Goal: Transaction & Acquisition: Purchase product/service

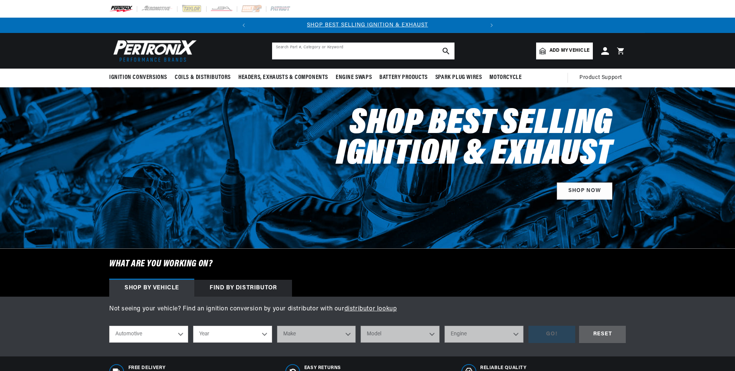
click at [286, 54] on input "text" at bounding box center [363, 51] width 182 height 17
drag, startPoint x: 341, startPoint y: 62, endPoint x: 342, endPoint y: 56, distance: 6.1
click at [342, 57] on header "BETTER SEARCH RESULTS Add your vehicle's year, make, and model to find parts be…" at bounding box center [367, 51] width 555 height 36
click at [342, 56] on input "text" at bounding box center [363, 51] width 182 height 17
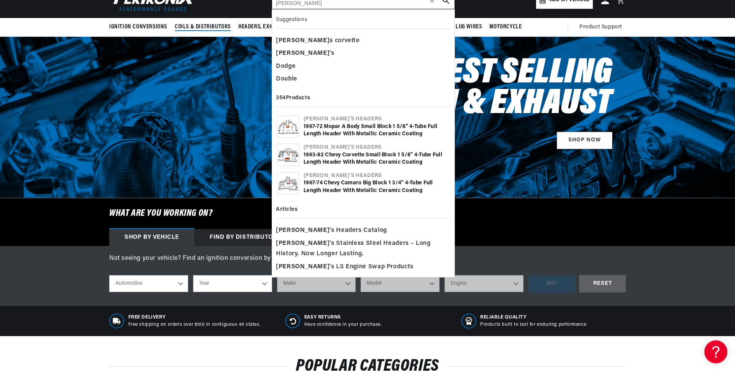
type input "[PERSON_NAME]"
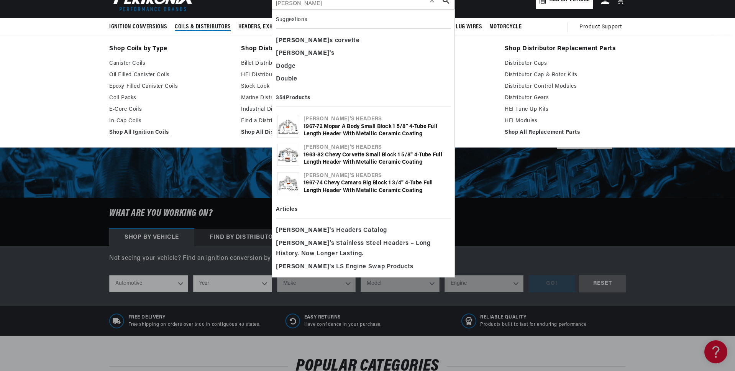
drag, startPoint x: 191, startPoint y: 19, endPoint x: 210, endPoint y: 18, distance: 18.4
click at [193, 19] on summary "Coils & Distributors" at bounding box center [203, 27] width 64 height 18
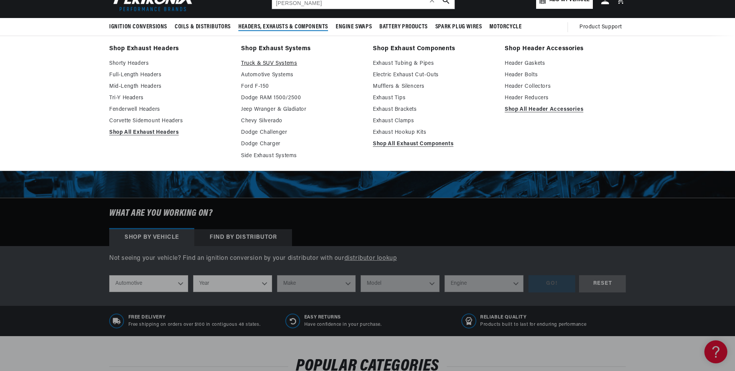
click at [257, 61] on link "Truck & SUV Systems" at bounding box center [301, 63] width 121 height 9
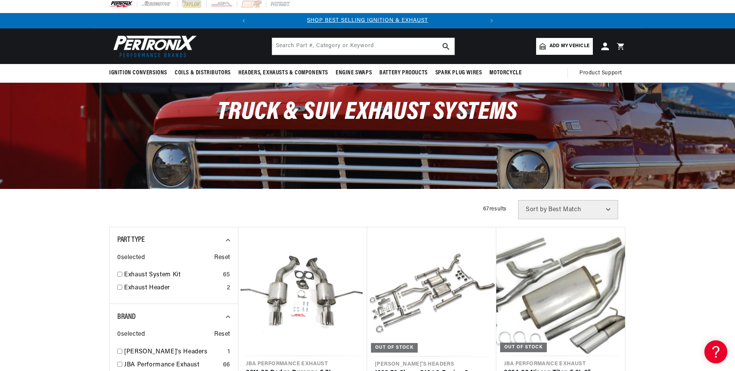
click at [355, 46] on input "text" at bounding box center [363, 46] width 182 height 17
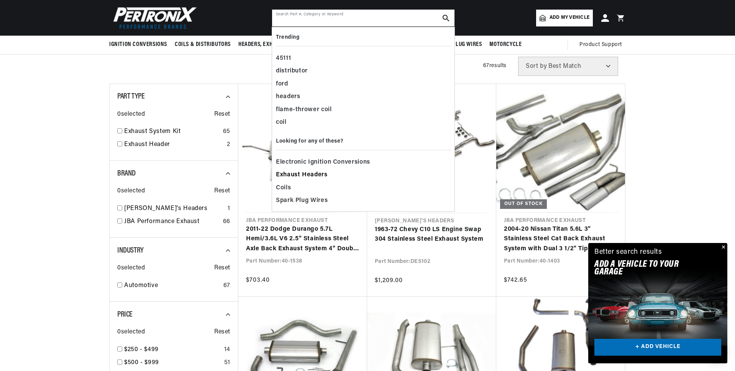
scroll to position [143, 0]
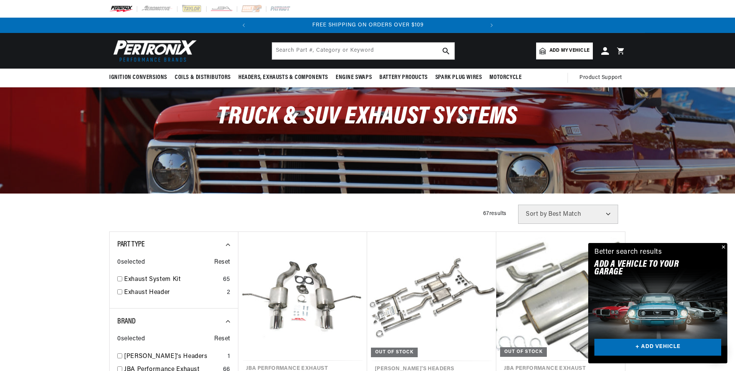
scroll to position [5, 0]
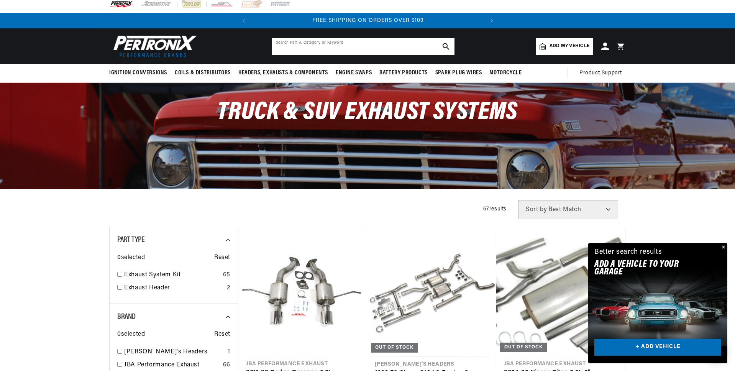
click at [321, 45] on input "text" at bounding box center [363, 46] width 182 height 17
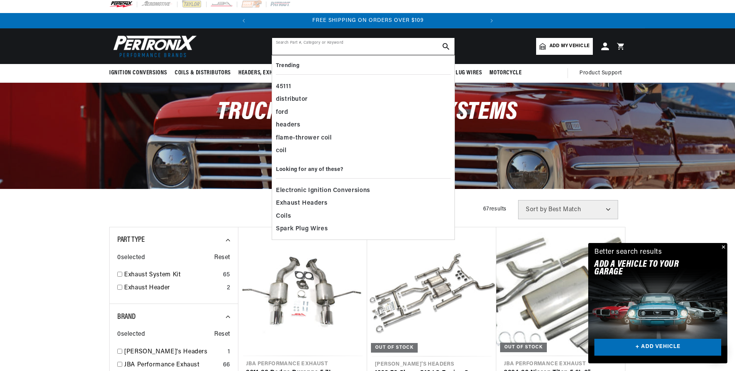
click at [343, 43] on input "text" at bounding box center [363, 46] width 182 height 17
click at [343, 44] on input "text" at bounding box center [363, 46] width 182 height 17
drag, startPoint x: 343, startPoint y: 44, endPoint x: 294, endPoint y: 41, distance: 49.1
click at [342, 44] on input "text" at bounding box center [363, 46] width 182 height 17
click at [139, 174] on div "Truck & SUV Exhaust Systems" at bounding box center [367, 135] width 735 height 105
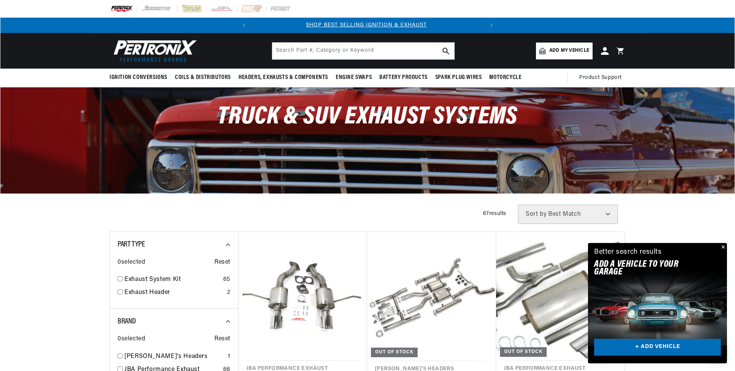
scroll to position [0, 0]
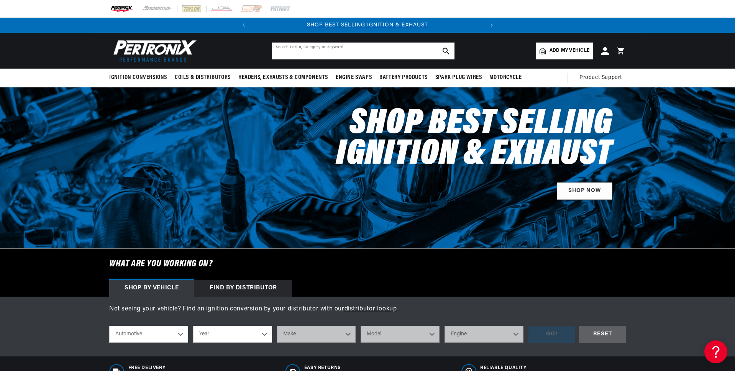
click at [321, 47] on input "text" at bounding box center [363, 51] width 182 height 17
type input "d"
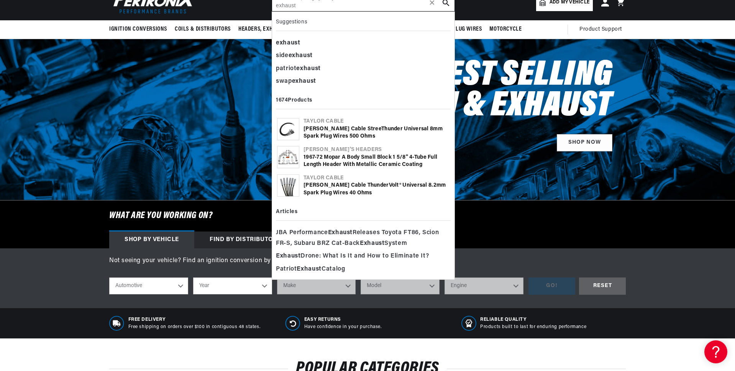
scroll to position [0, 232]
type input "exhaust"
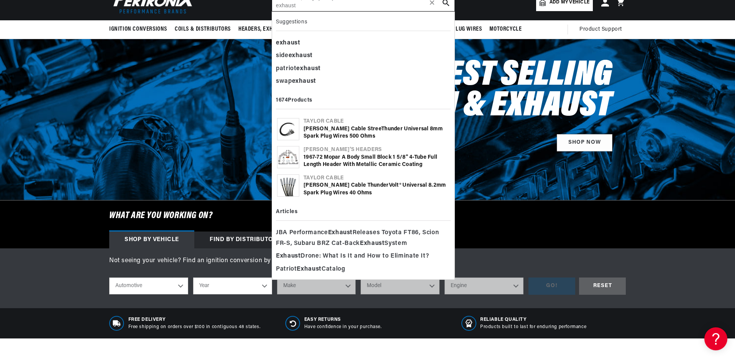
scroll to position [0, 204]
